Goal: Information Seeking & Learning: Learn about a topic

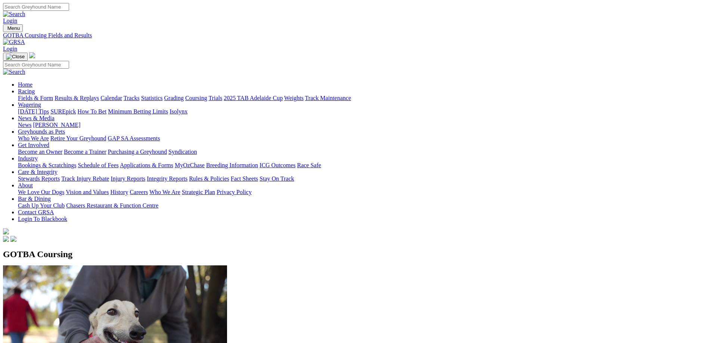
click at [53, 95] on link "Fields & Form" at bounding box center [35, 98] width 35 height 6
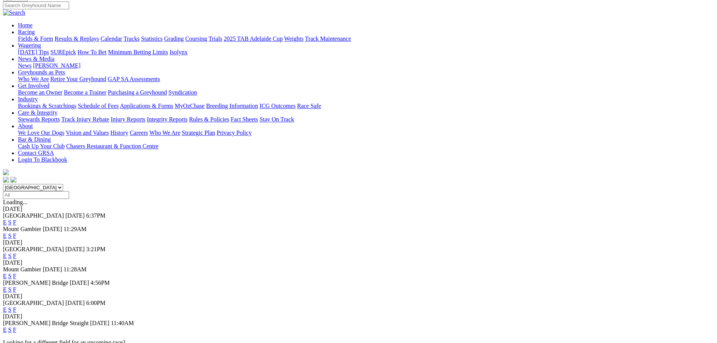
scroll to position [114, 0]
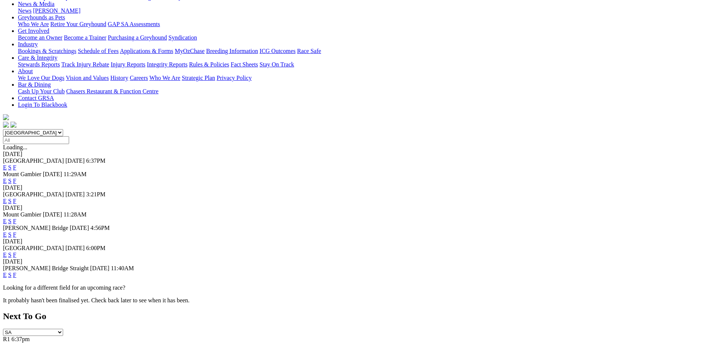
click at [16, 272] on link "F" at bounding box center [14, 275] width 3 height 6
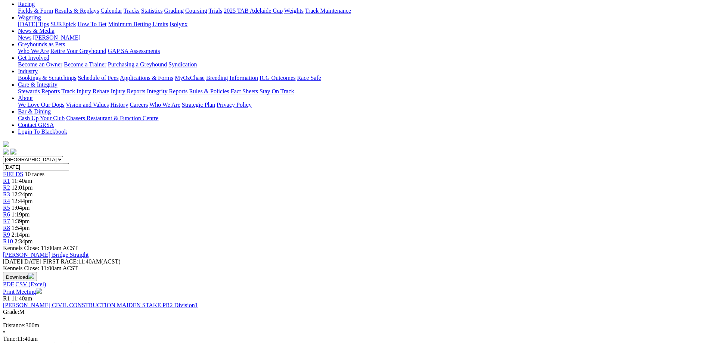
scroll to position [76, 0]
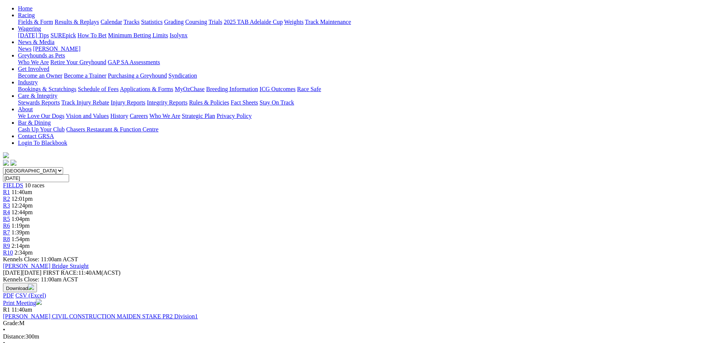
click at [10, 196] on link "R2" at bounding box center [6, 199] width 7 height 6
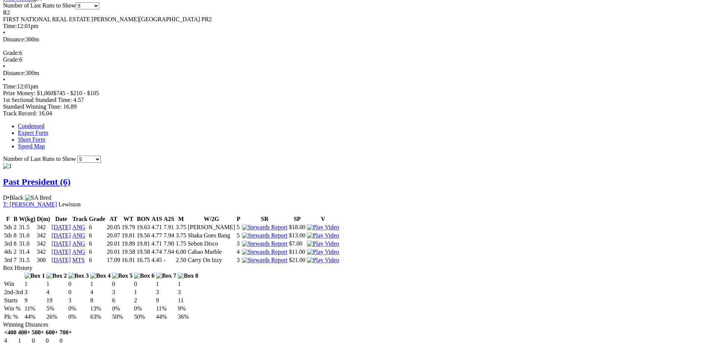
scroll to position [381, 0]
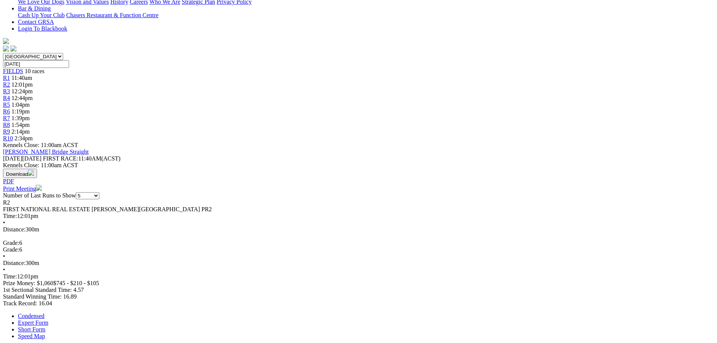
scroll to position [38, 0]
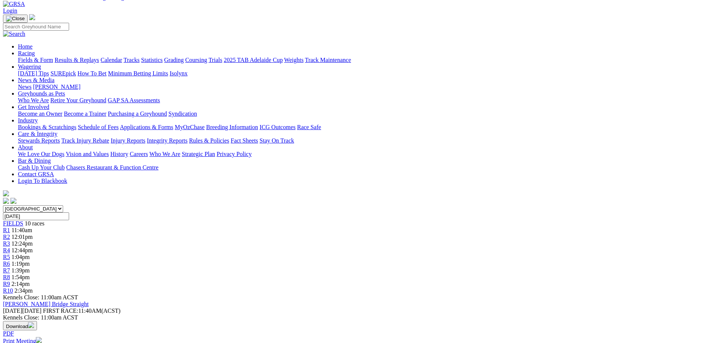
click at [573, 287] on div "R10 2:34pm" at bounding box center [358, 290] width 711 height 7
